Goal: Task Accomplishment & Management: Manage account settings

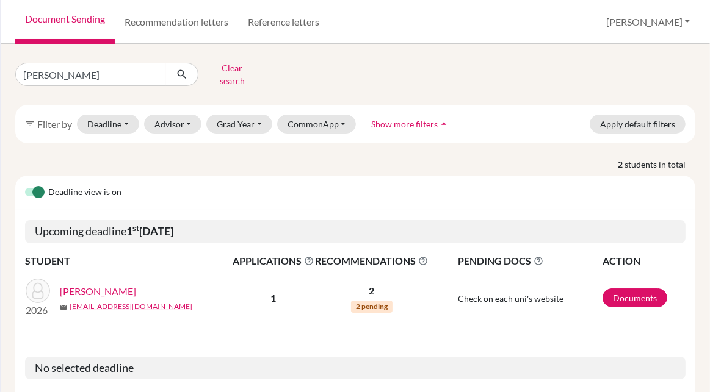
click at [96, 284] on link "[PERSON_NAME]" at bounding box center [98, 291] width 76 height 15
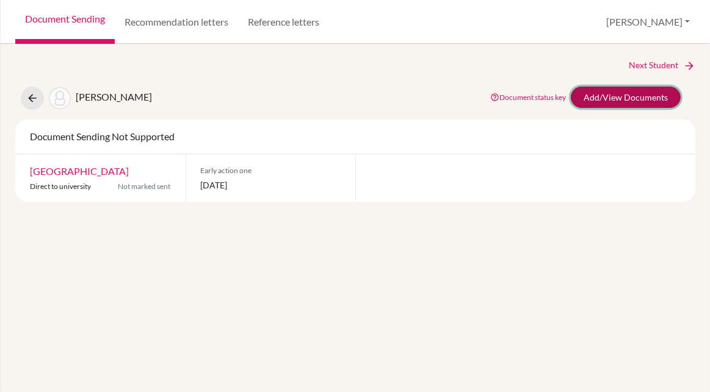
click at [621, 103] on link "Add/View Documents" at bounding box center [626, 97] width 110 height 21
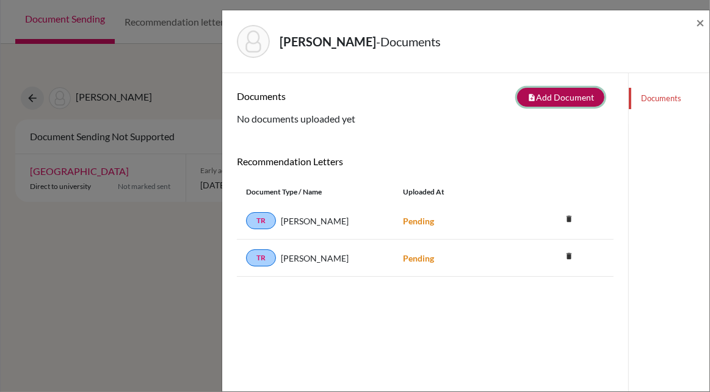
click at [547, 101] on button "note_add Add Document" at bounding box center [560, 97] width 87 height 19
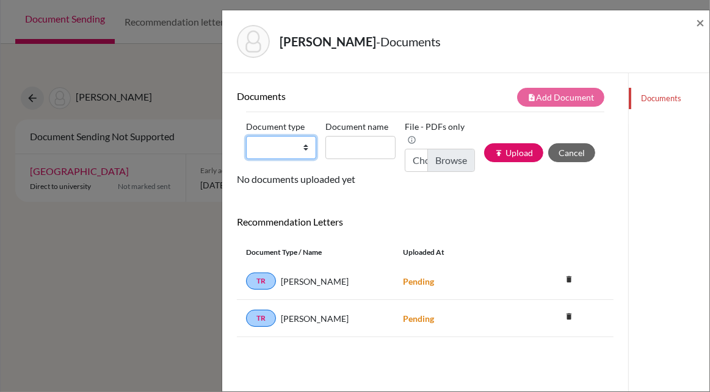
click at [269, 141] on select "Change explanation for Common App reports Counselor recommendation Internationa…" at bounding box center [281, 147] width 70 height 23
select select "4"
click at [246, 136] on select "Change explanation for Common App reports Counselor recommendation Internationa…" at bounding box center [281, 147] width 70 height 23
click at [358, 149] on input "Document name" at bounding box center [360, 147] width 70 height 23
type input "counselor recommendation letter"
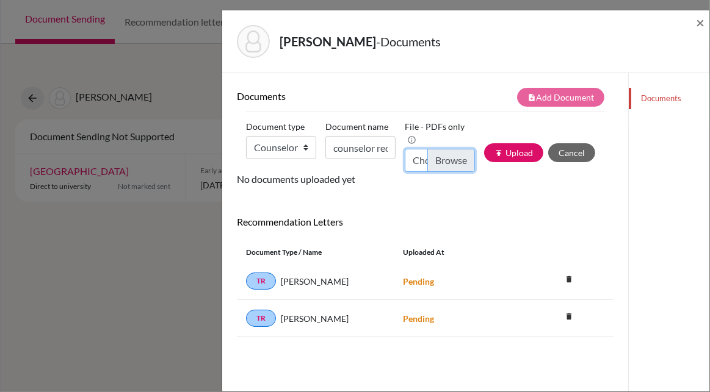
click at [437, 165] on input "Choose file" at bounding box center [440, 160] width 70 height 23
type input "C:\fakepath\Letter of Recommendation [PERSON_NAME].pdf"
click at [502, 150] on button "publish Upload" at bounding box center [513, 152] width 59 height 19
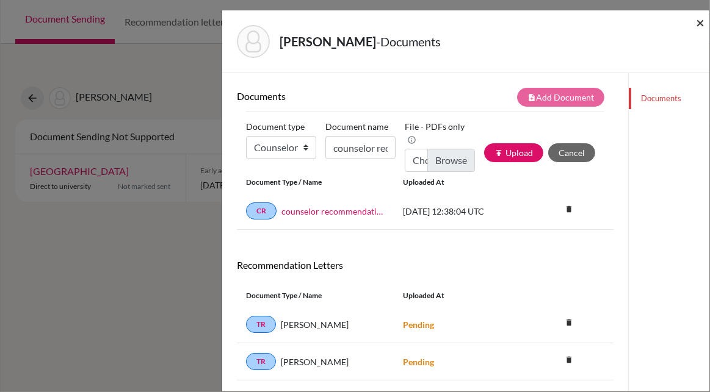
click at [700, 24] on span "×" at bounding box center [700, 22] width 9 height 18
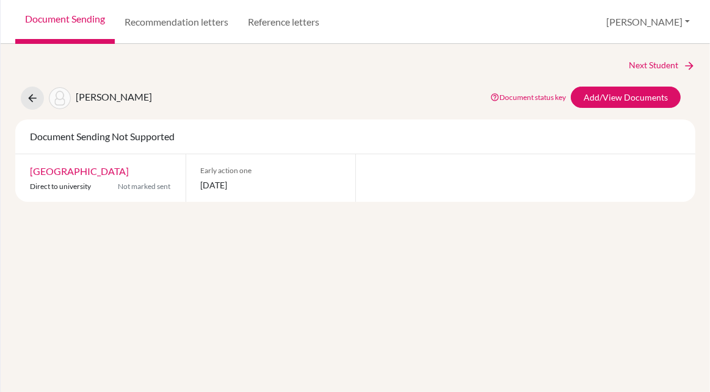
drag, startPoint x: 74, startPoint y: 168, endPoint x: 80, endPoint y: 170, distance: 6.4
click at [74, 168] on link "[GEOGRAPHIC_DATA]" at bounding box center [79, 171] width 99 height 12
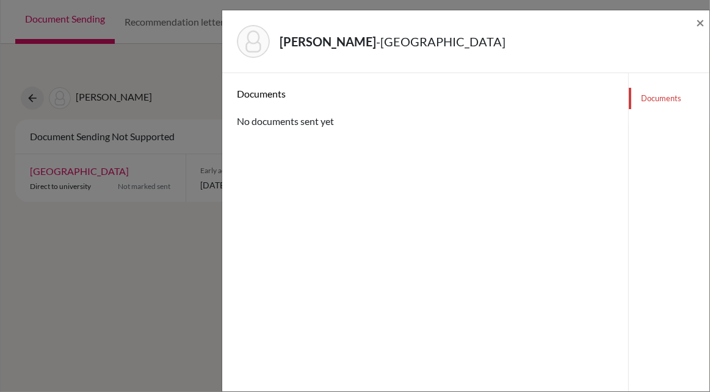
drag, startPoint x: 192, startPoint y: 273, endPoint x: 128, endPoint y: 124, distance: 162.3
click at [192, 272] on div "[PERSON_NAME] - [GEOGRAPHIC_DATA] × Documents No documents sent yet Documents" at bounding box center [355, 196] width 710 height 392
click at [696, 26] on span "×" at bounding box center [700, 22] width 9 height 18
